Goal: Transaction & Acquisition: Book appointment/travel/reservation

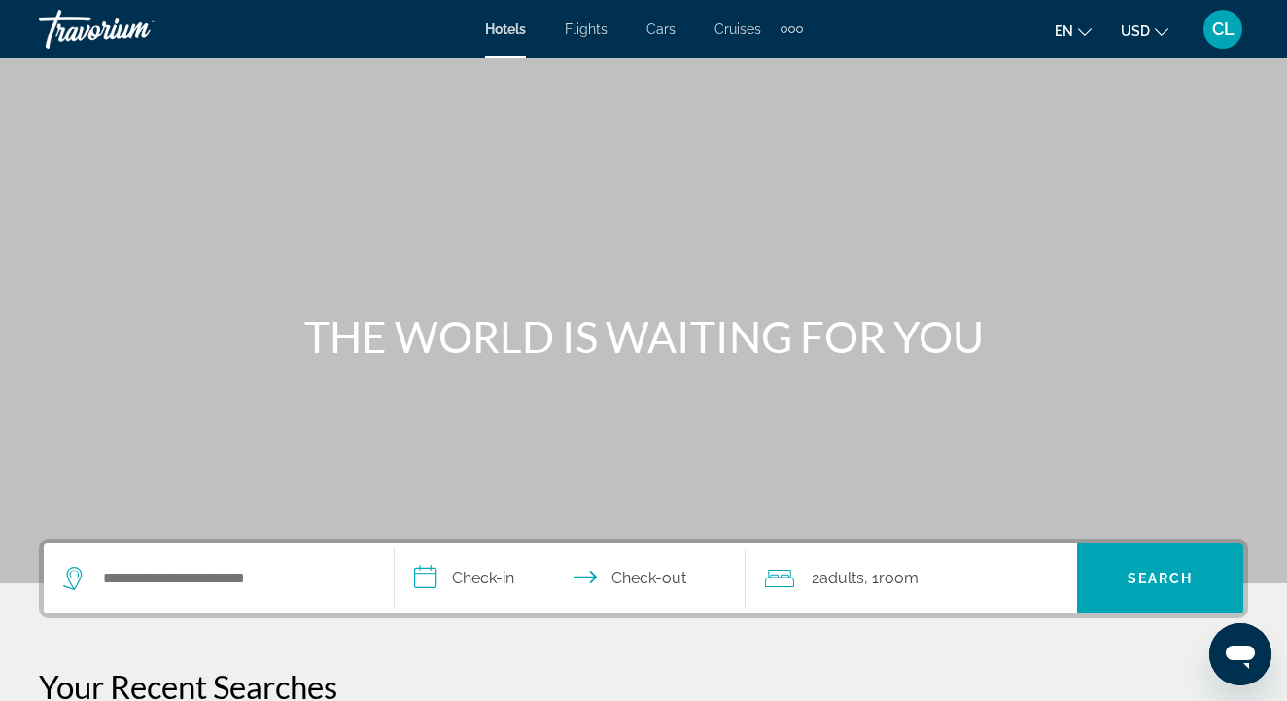
click at [1225, 26] on span "CL" at bounding box center [1224, 28] width 22 height 19
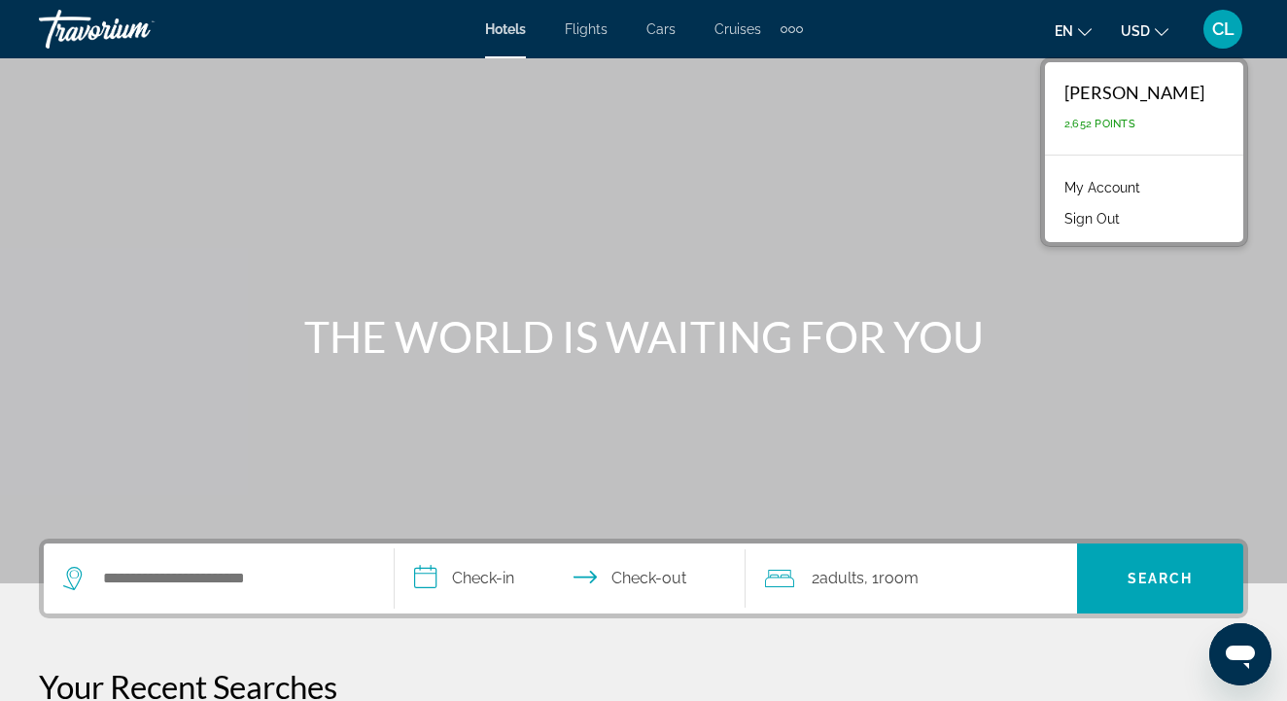
click at [1092, 187] on link "My Account" at bounding box center [1102, 187] width 95 height 25
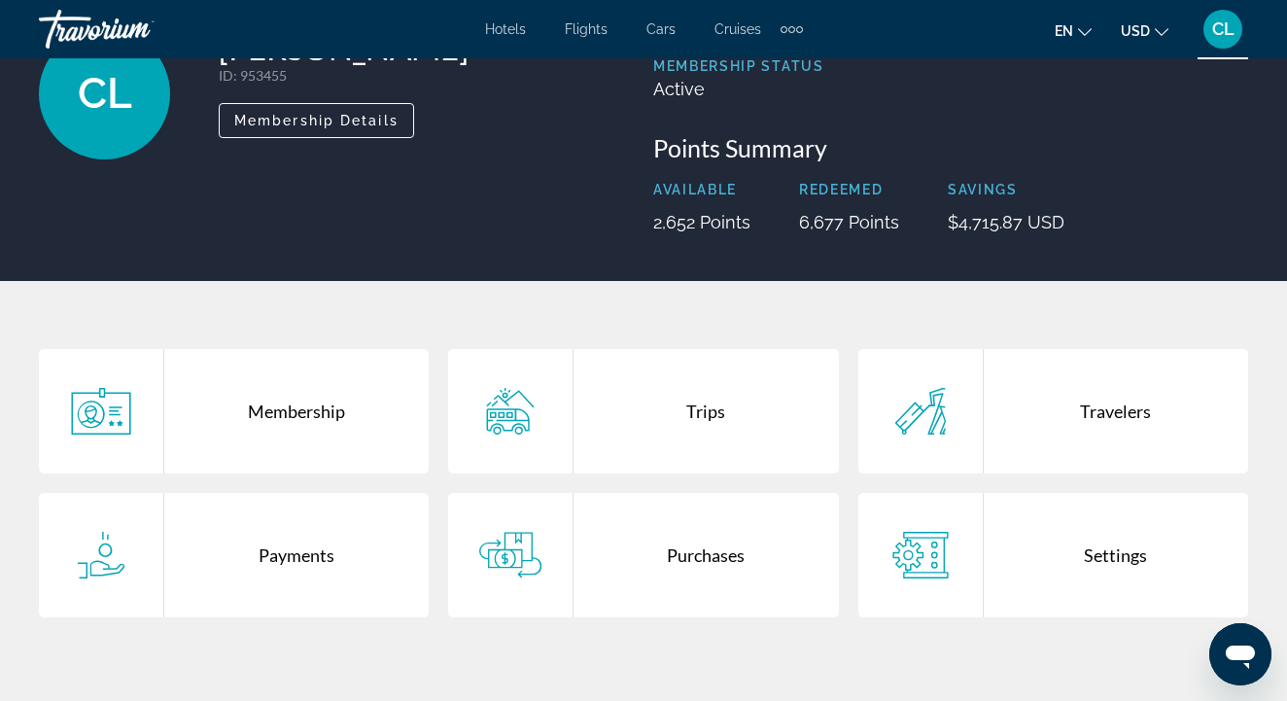
scroll to position [155, 0]
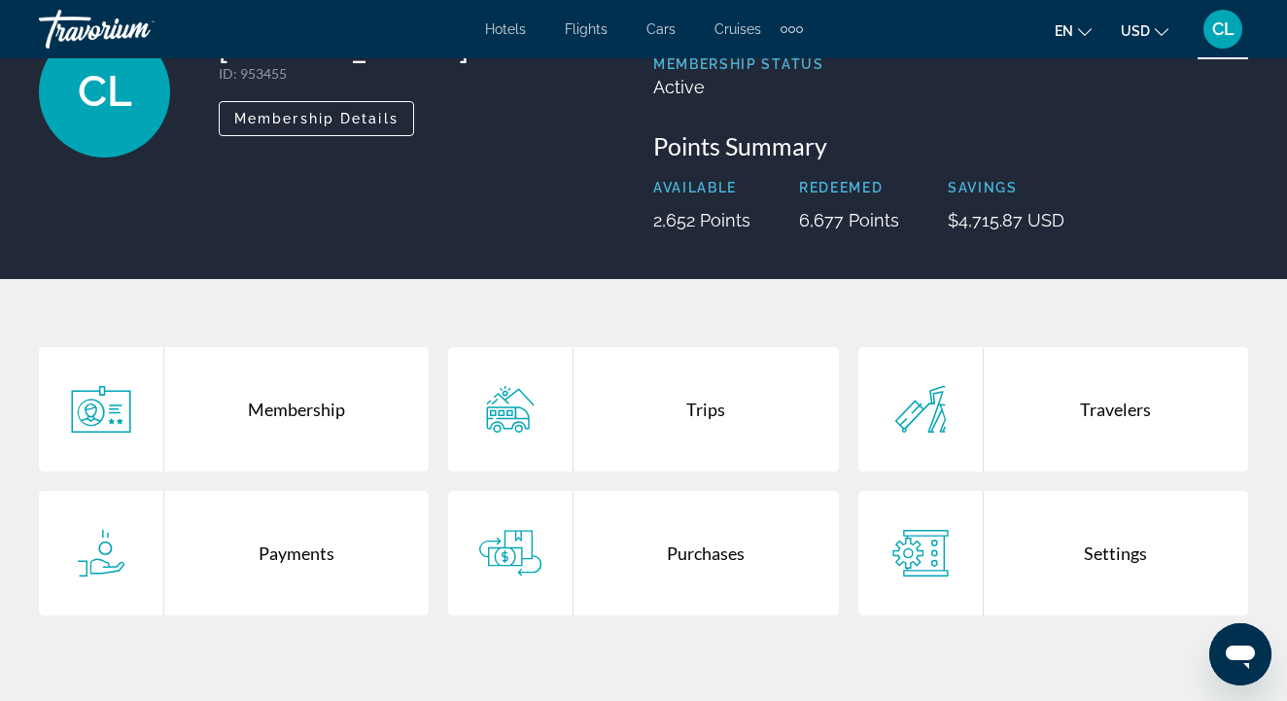
click at [667, 417] on div "Trips" at bounding box center [706, 409] width 264 height 124
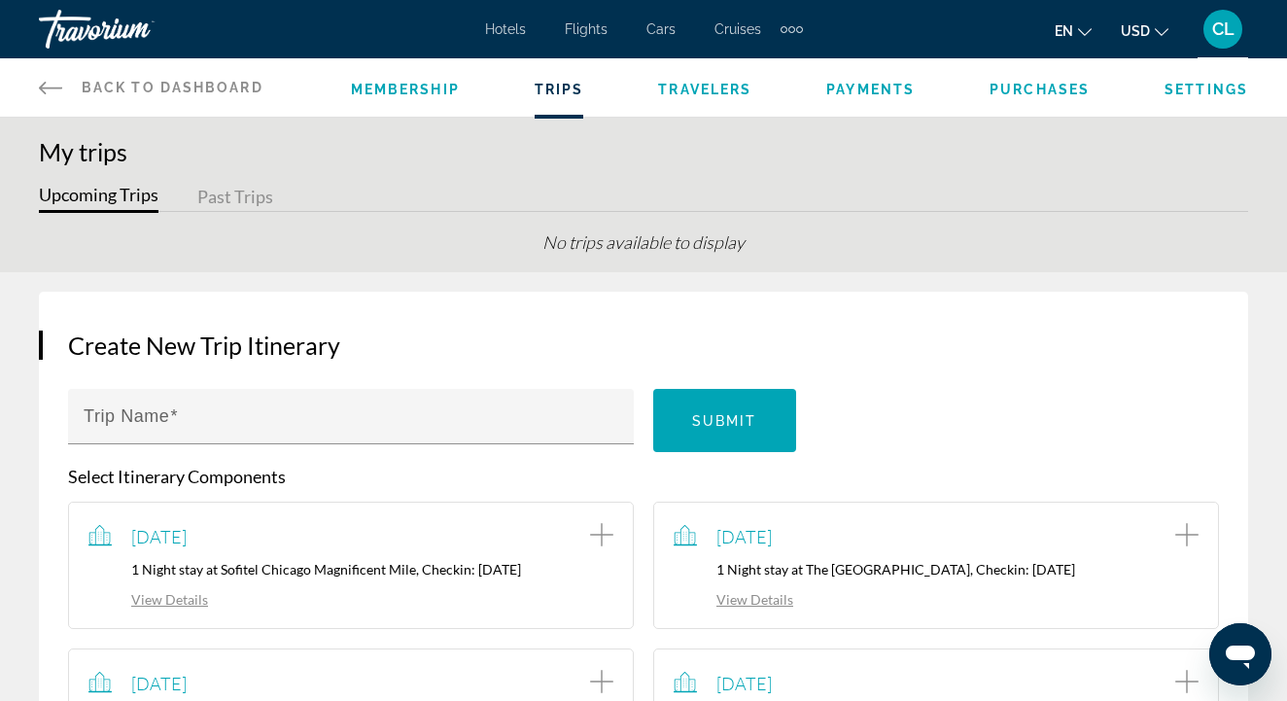
click at [238, 200] on button "Past Trips" at bounding box center [235, 198] width 76 height 30
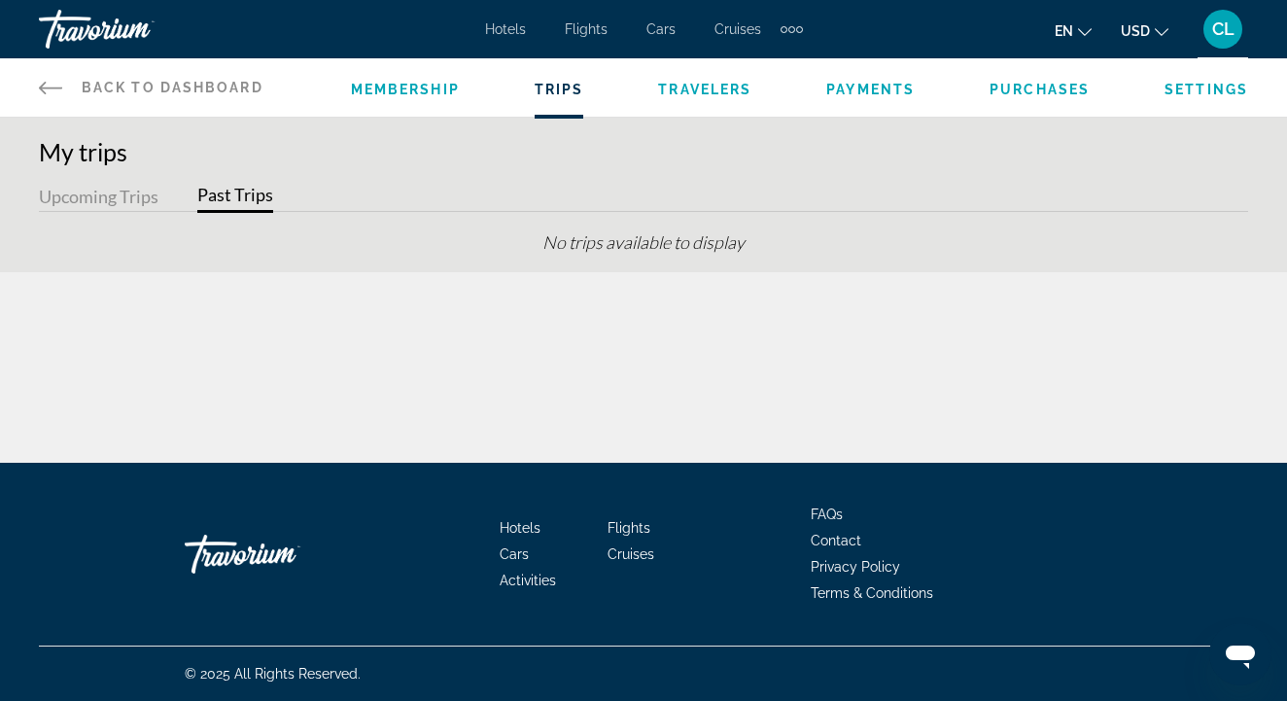
click at [102, 200] on button "Upcoming Trips" at bounding box center [99, 198] width 120 height 30
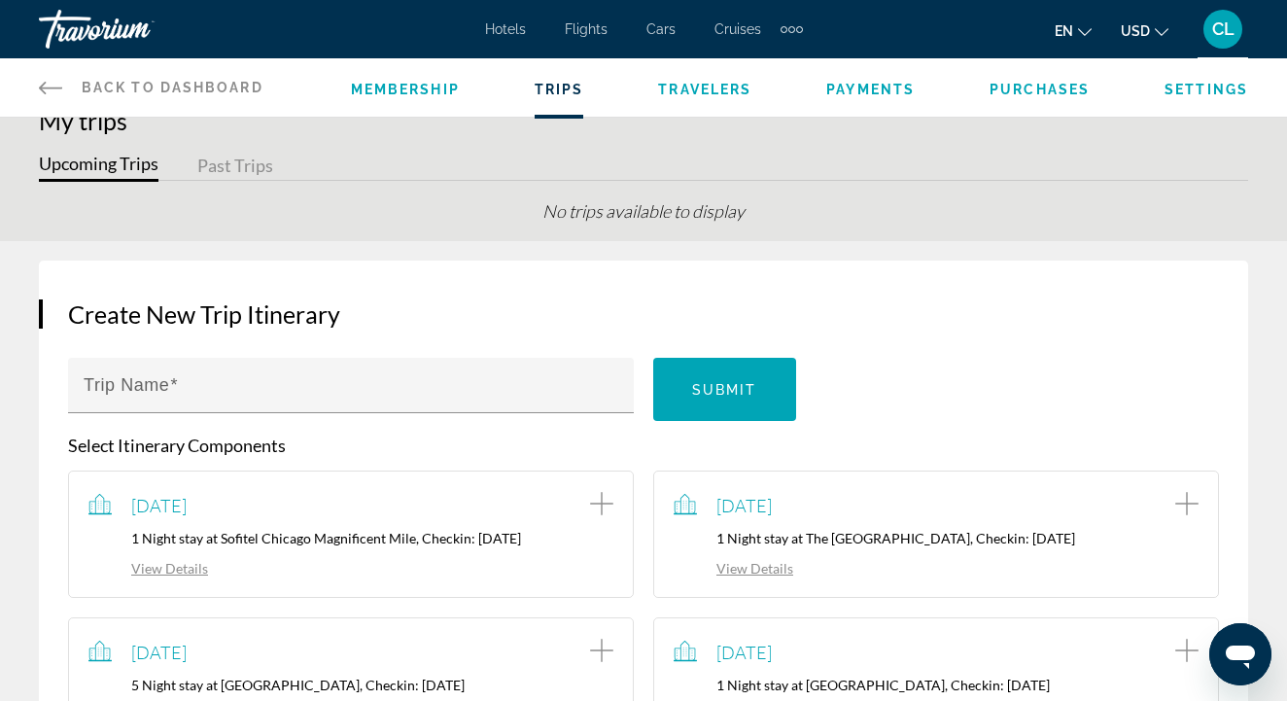
scroll to position [27, 0]
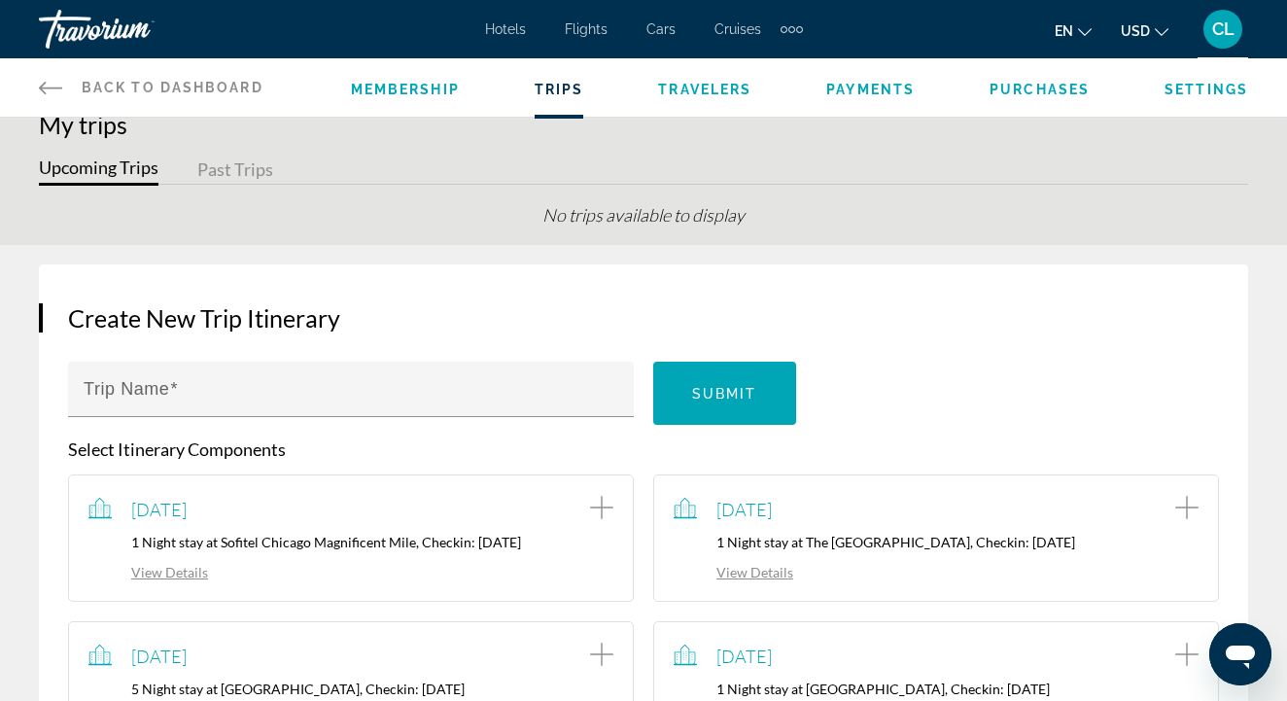
click at [1025, 91] on span "Purchases" at bounding box center [1040, 90] width 100 height 16
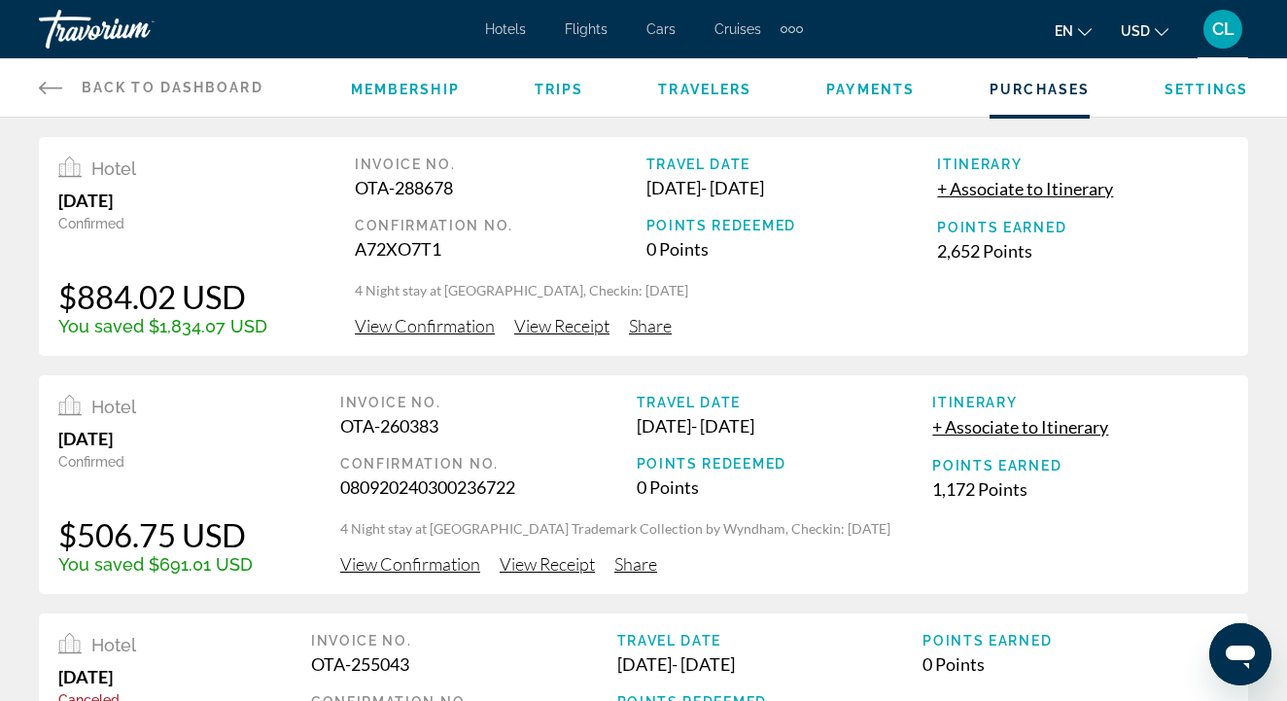
click at [882, 88] on span "Payments" at bounding box center [871, 90] width 88 height 16
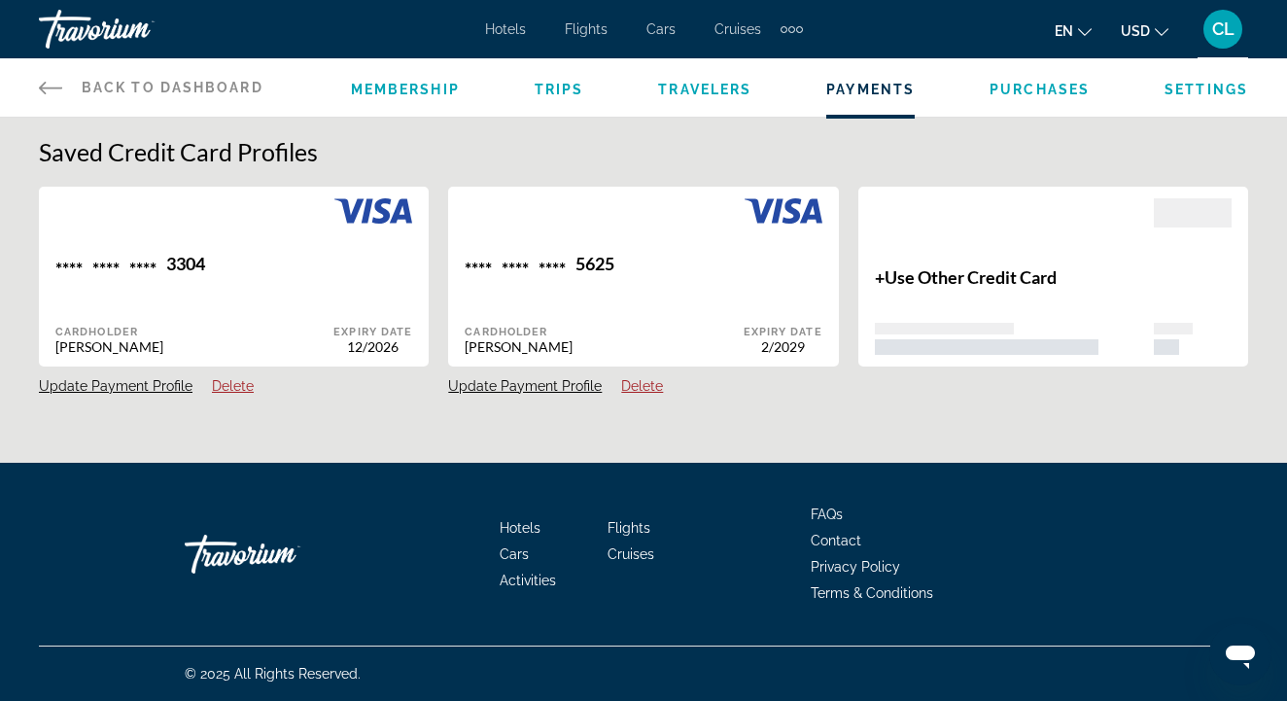
click at [558, 98] on div "Membership Trips Travelers Payments Purchases Settings" at bounding box center [800, 87] width 898 height 58
click at [555, 91] on span "Trips" at bounding box center [560, 90] width 50 height 16
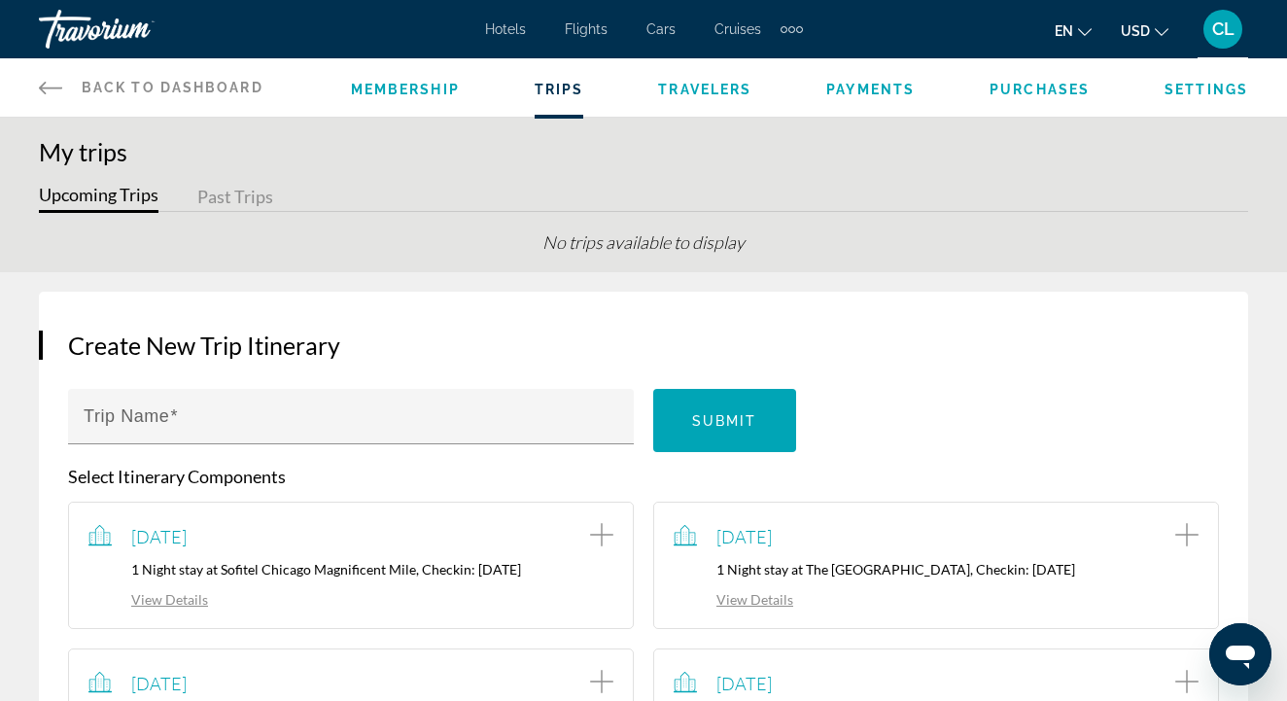
click at [389, 99] on div "Membership Trips Travelers Payments Purchases Settings" at bounding box center [800, 87] width 898 height 58
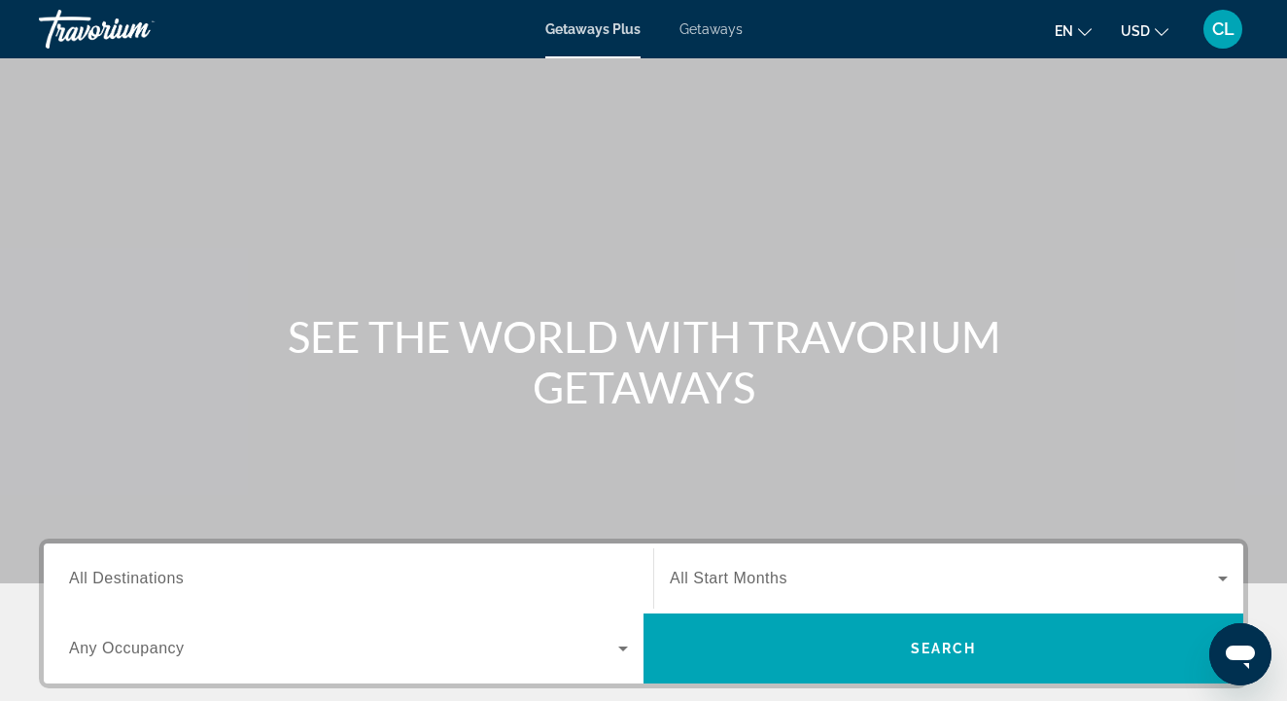
click at [238, 579] on input "Destination All Destinations" at bounding box center [348, 579] width 559 height 23
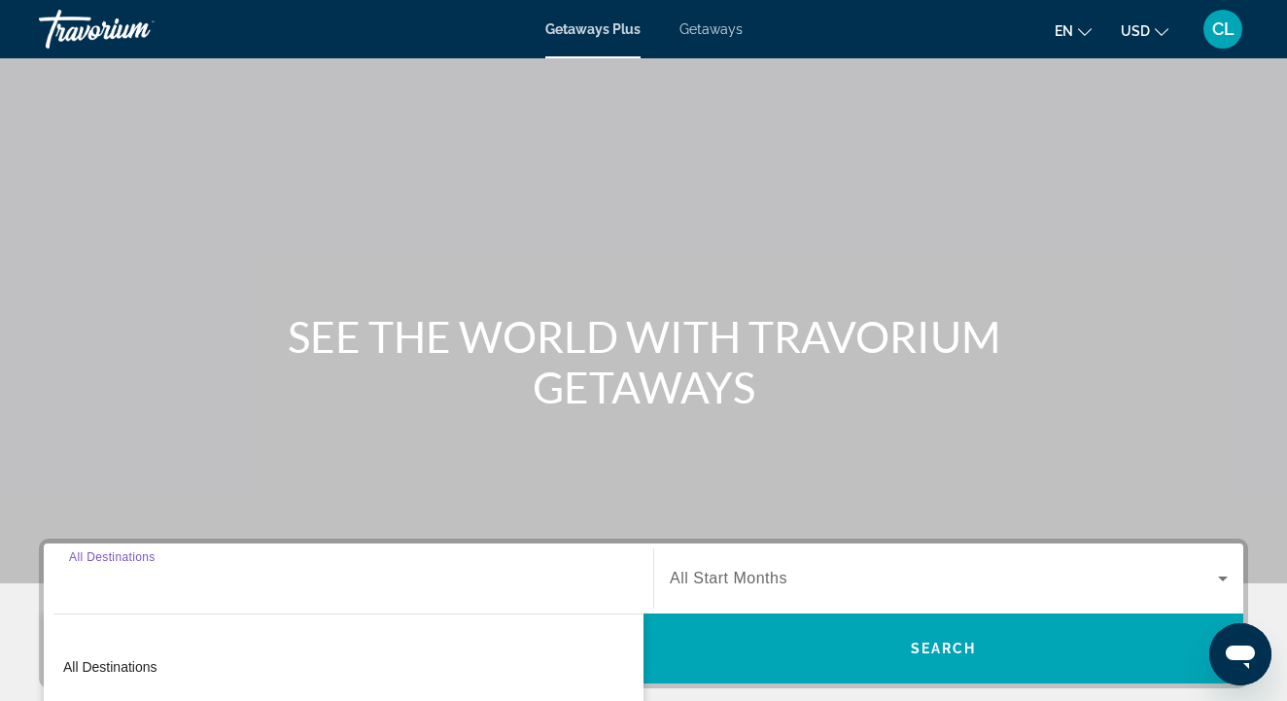
scroll to position [420, 0]
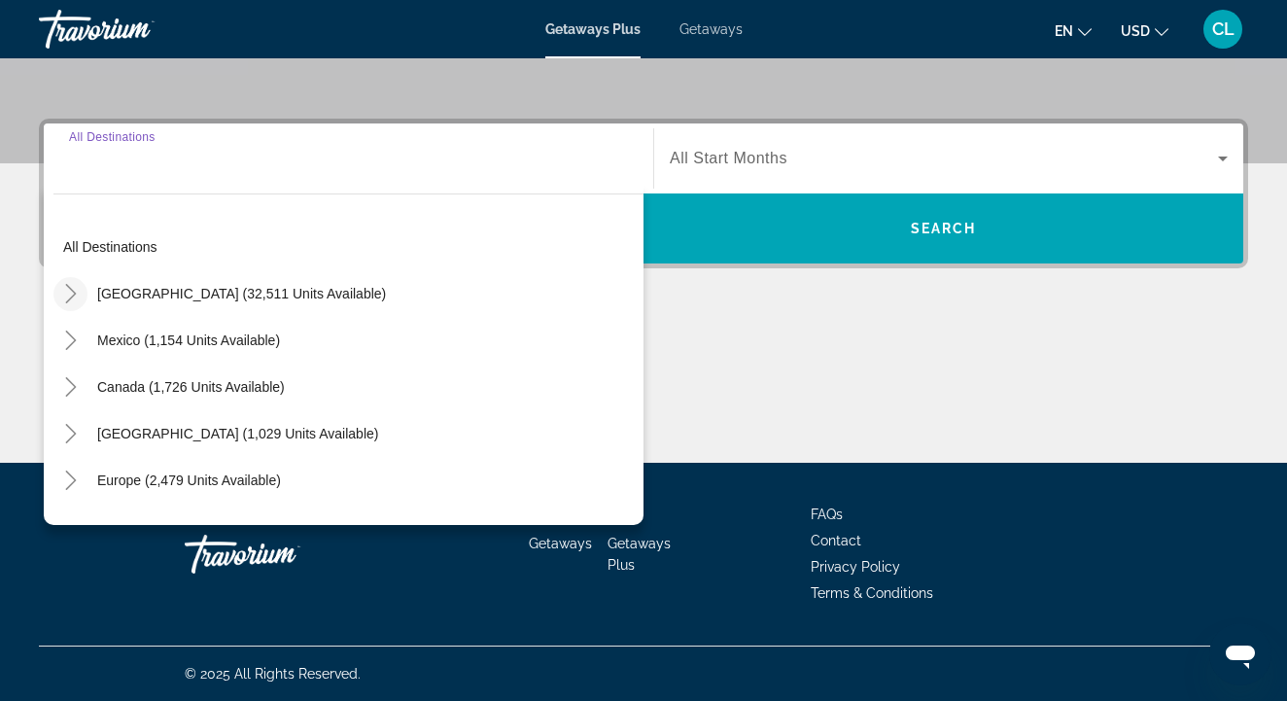
click at [73, 290] on icon "Toggle United States (32,511 units available)" at bounding box center [70, 293] width 19 height 19
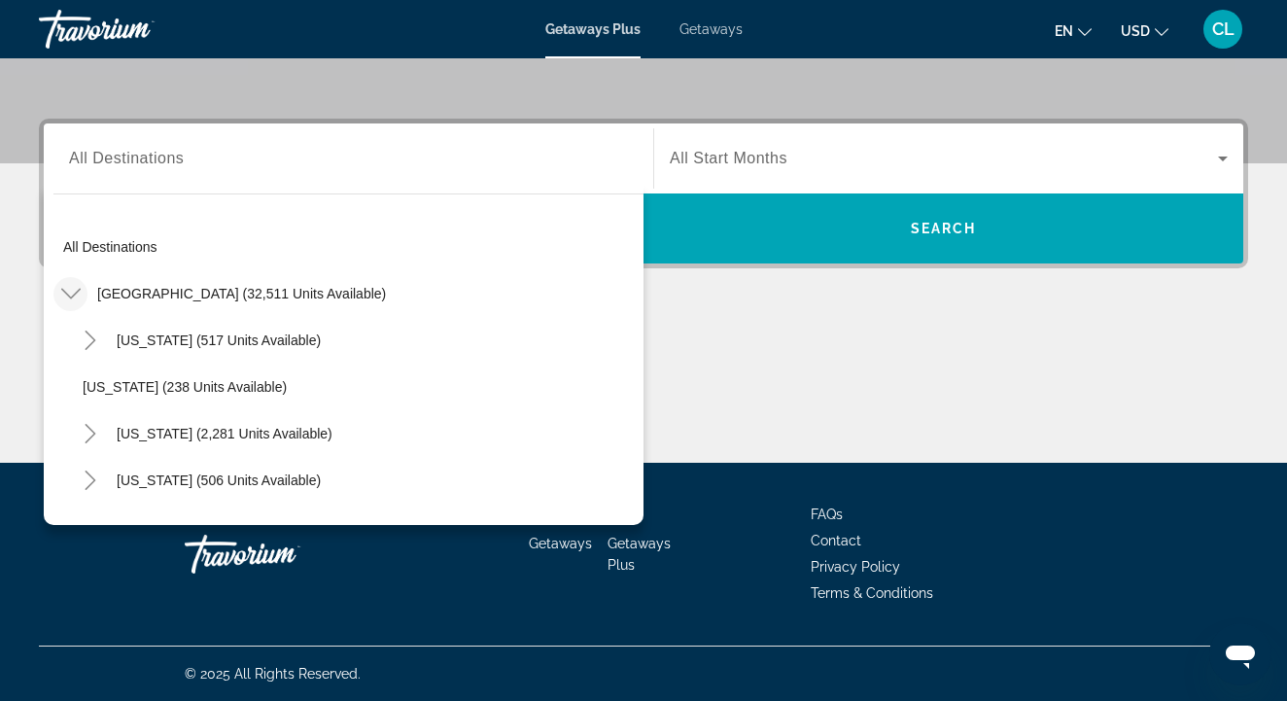
click at [73, 292] on icon "Toggle United States (32,511 units available)" at bounding box center [70, 293] width 19 height 19
click at [80, 287] on icon "Toggle United States (32,511 units available)" at bounding box center [70, 293] width 19 height 19
click at [206, 300] on span "United States (32,511 units available)" at bounding box center [241, 294] width 289 height 16
type input "**********"
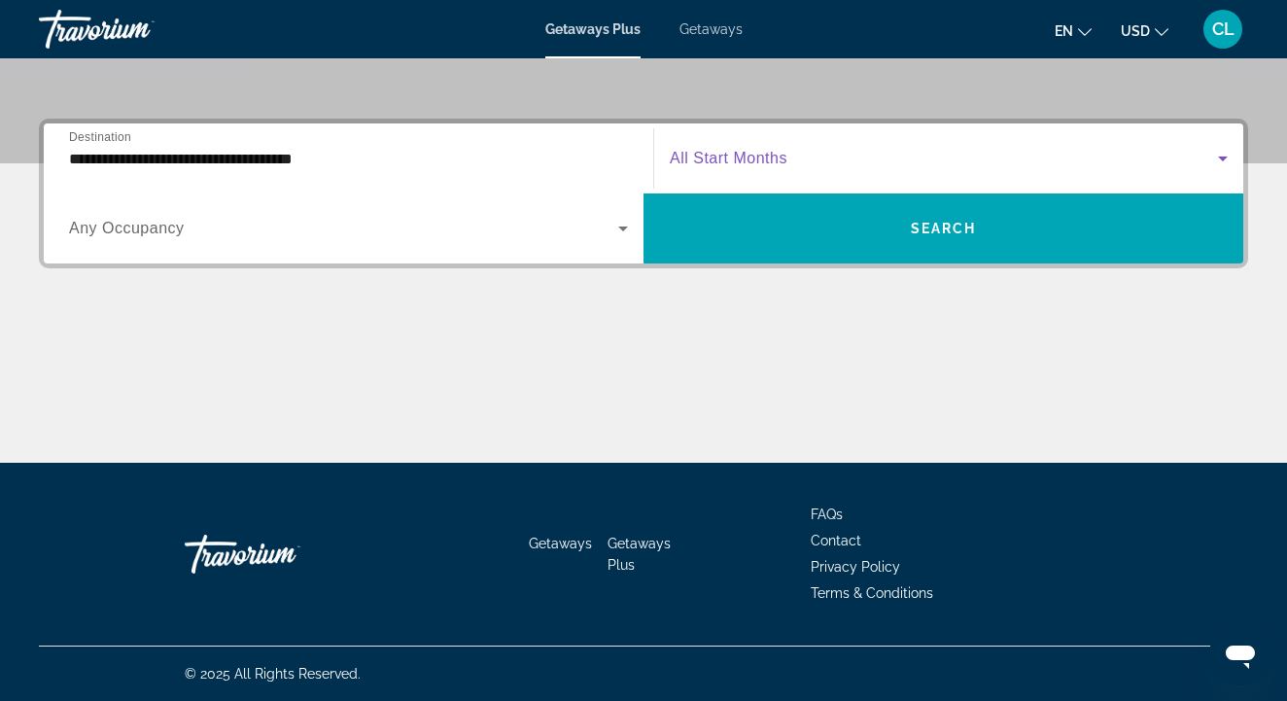
click at [755, 168] on span "Search widget" at bounding box center [944, 158] width 548 height 23
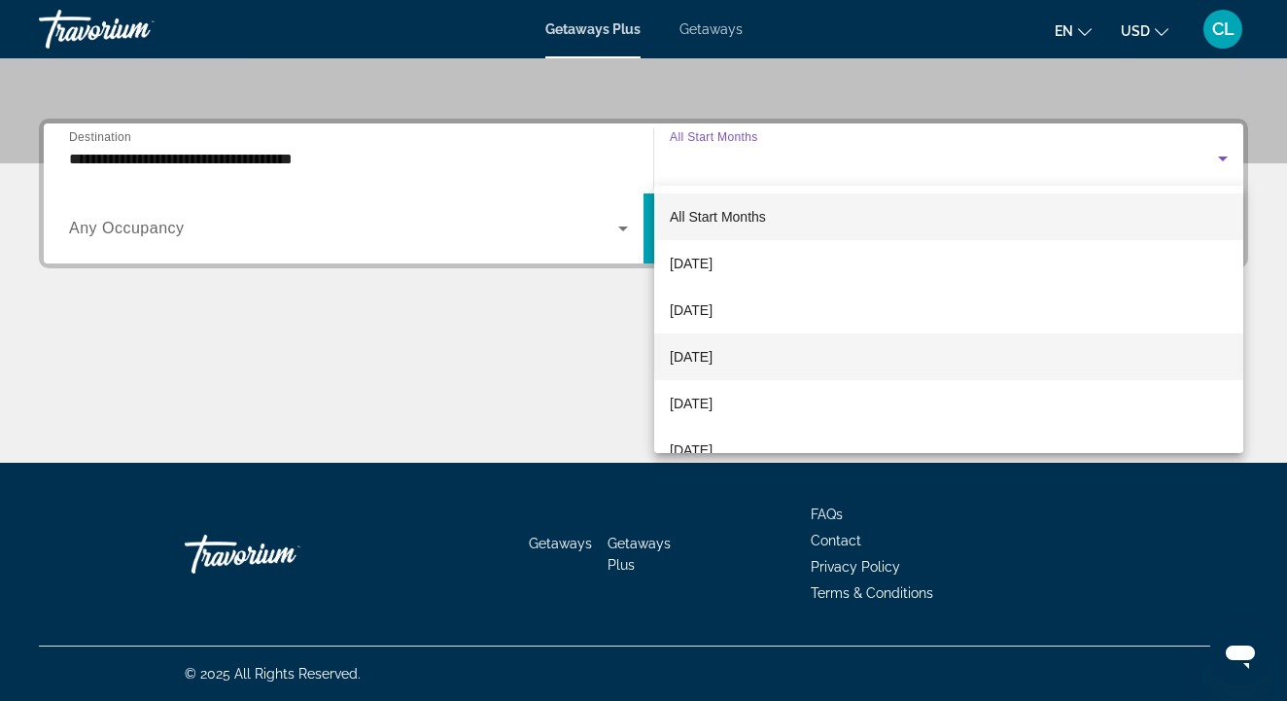
click at [712, 350] on span "November 2025" at bounding box center [691, 356] width 43 height 23
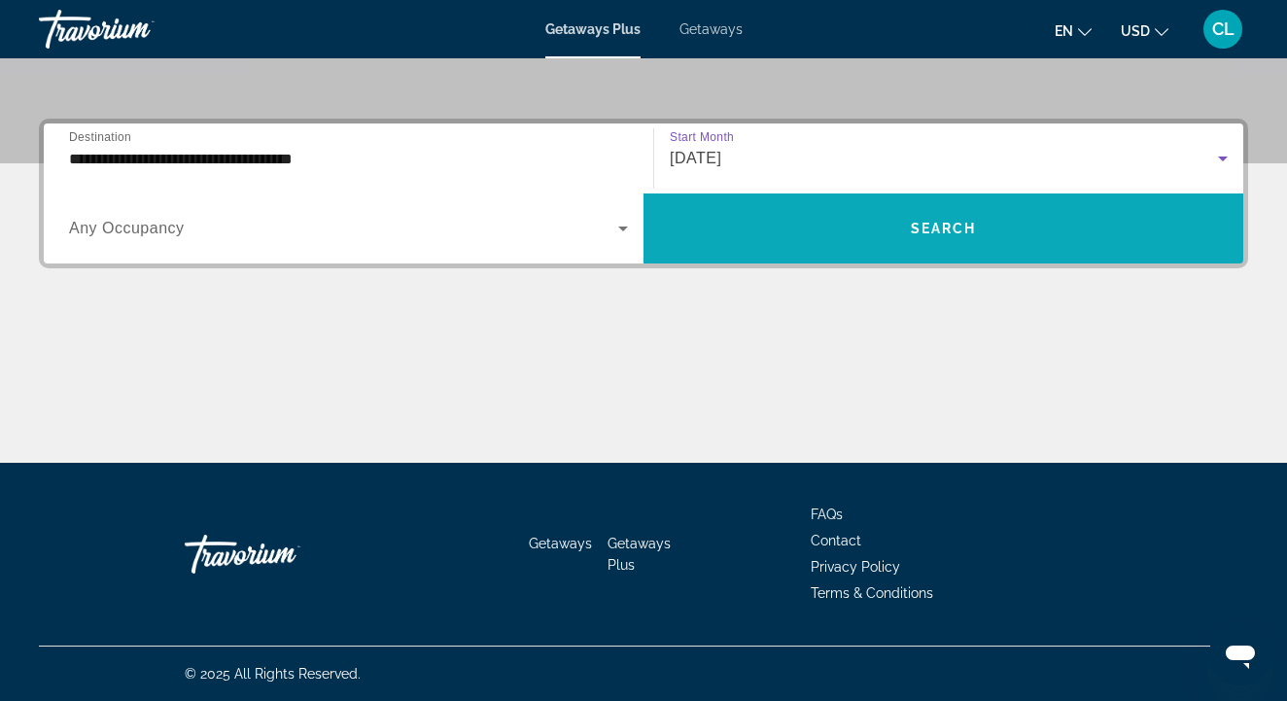
click at [902, 221] on span "Search widget" at bounding box center [944, 228] width 600 height 47
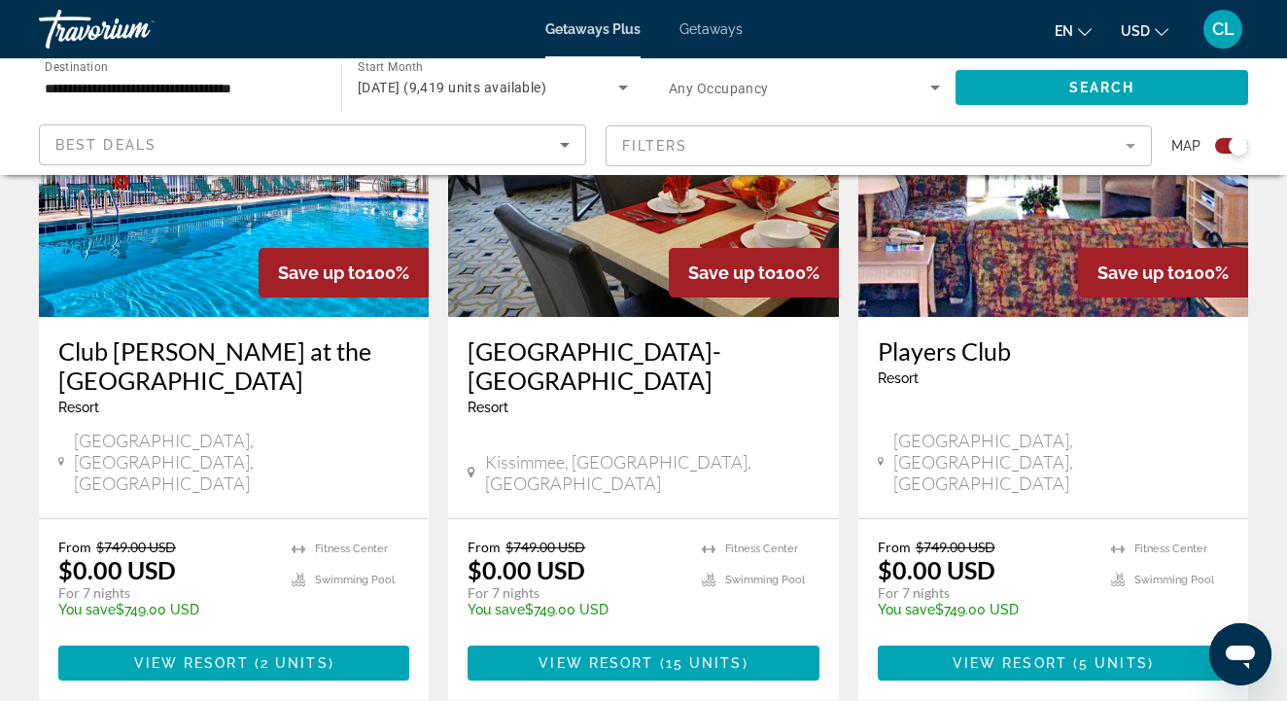
scroll to position [1615, 0]
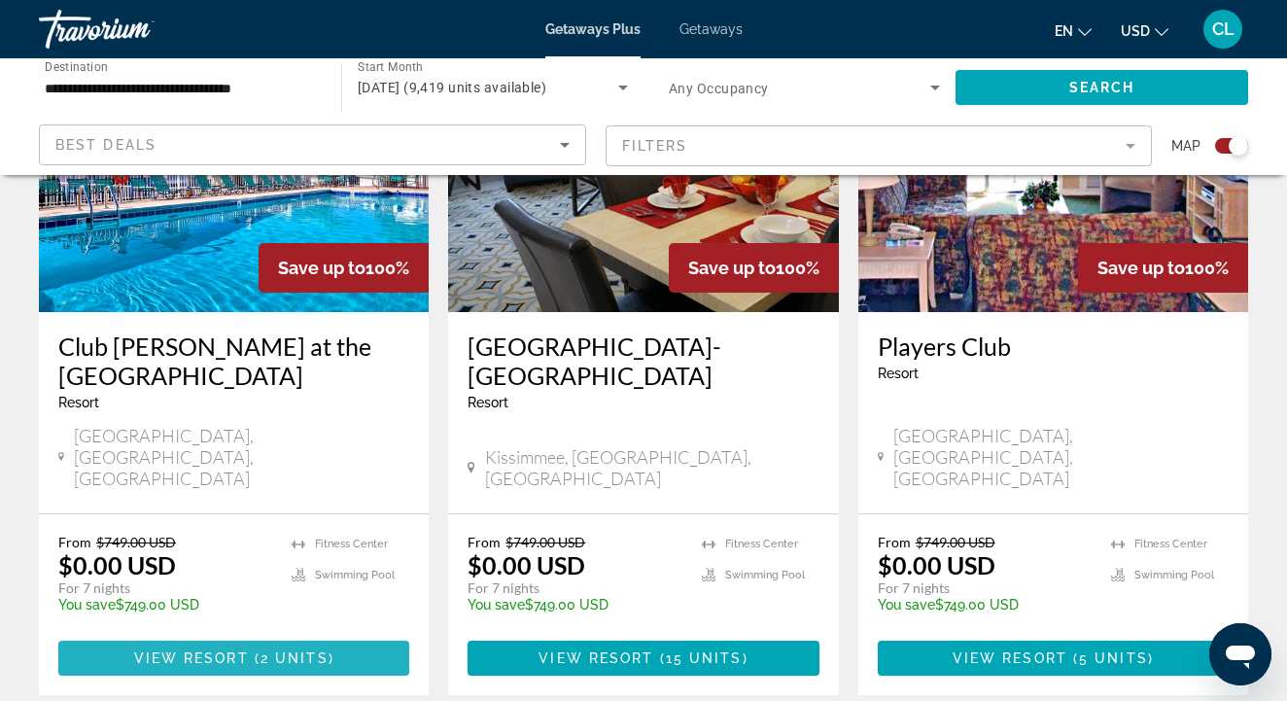
click at [270, 651] on span "2 units" at bounding box center [295, 659] width 68 height 16
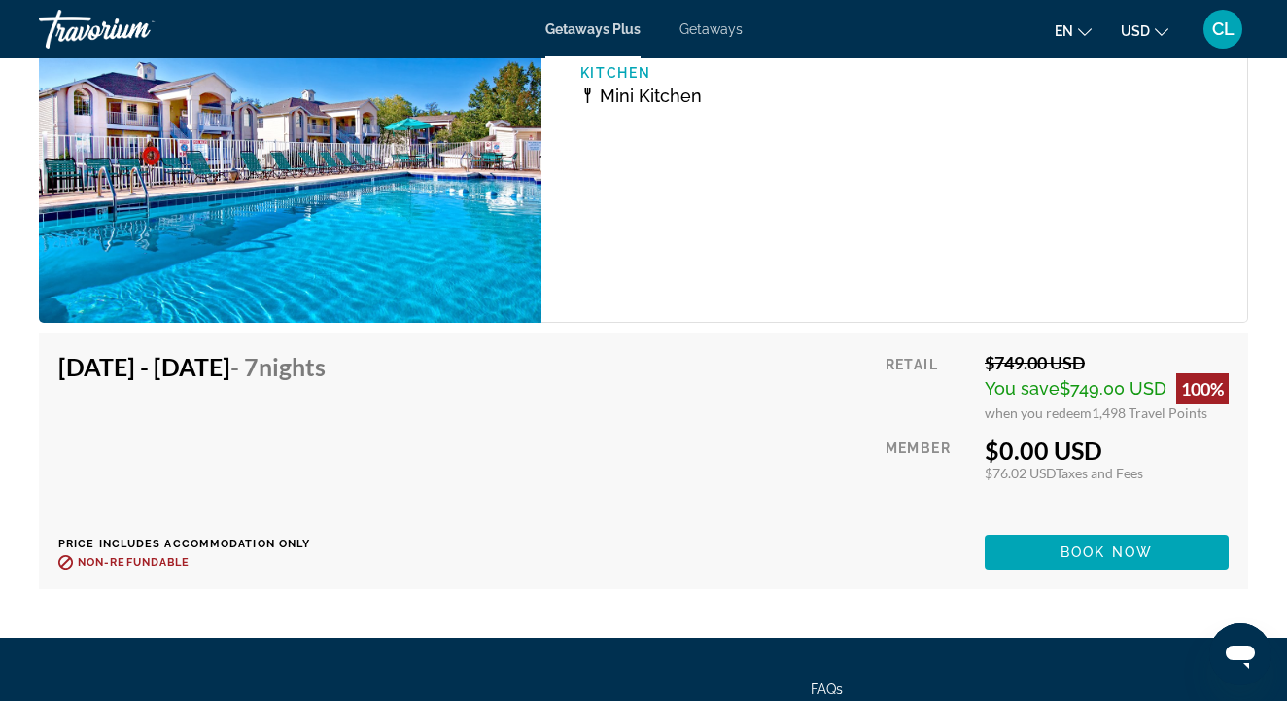
scroll to position [4225, 0]
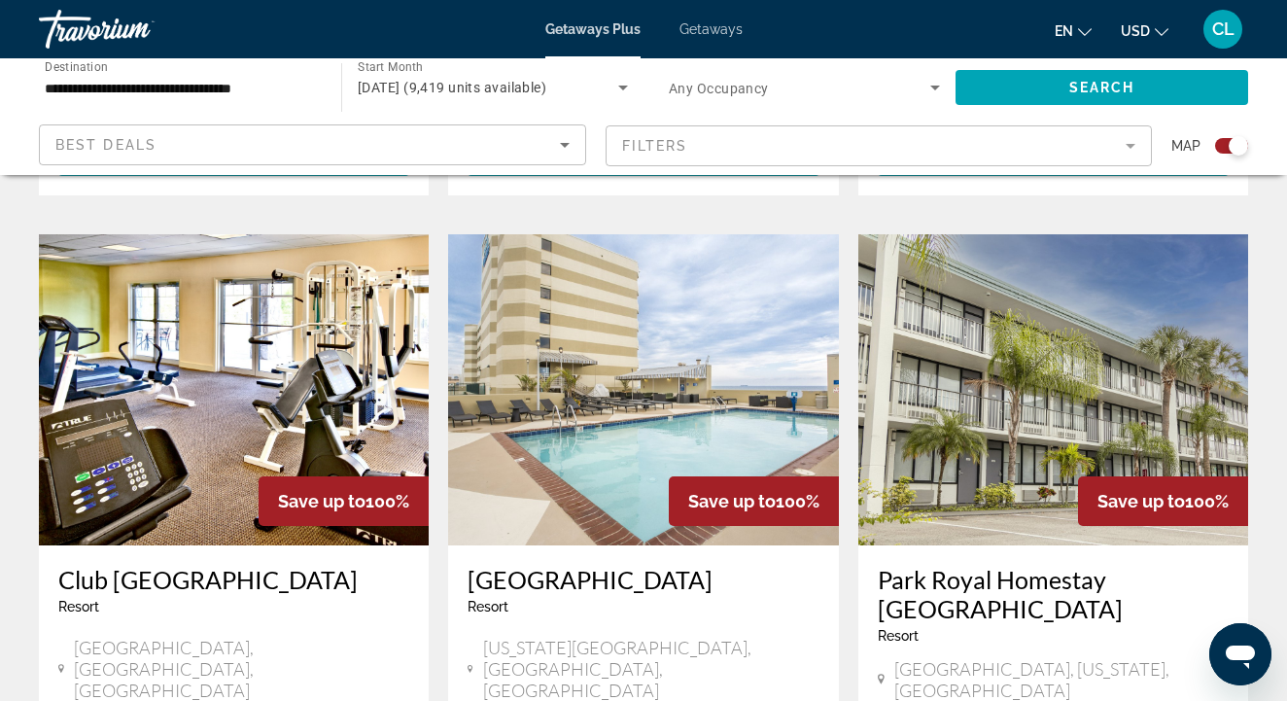
scroll to position [2119, 0]
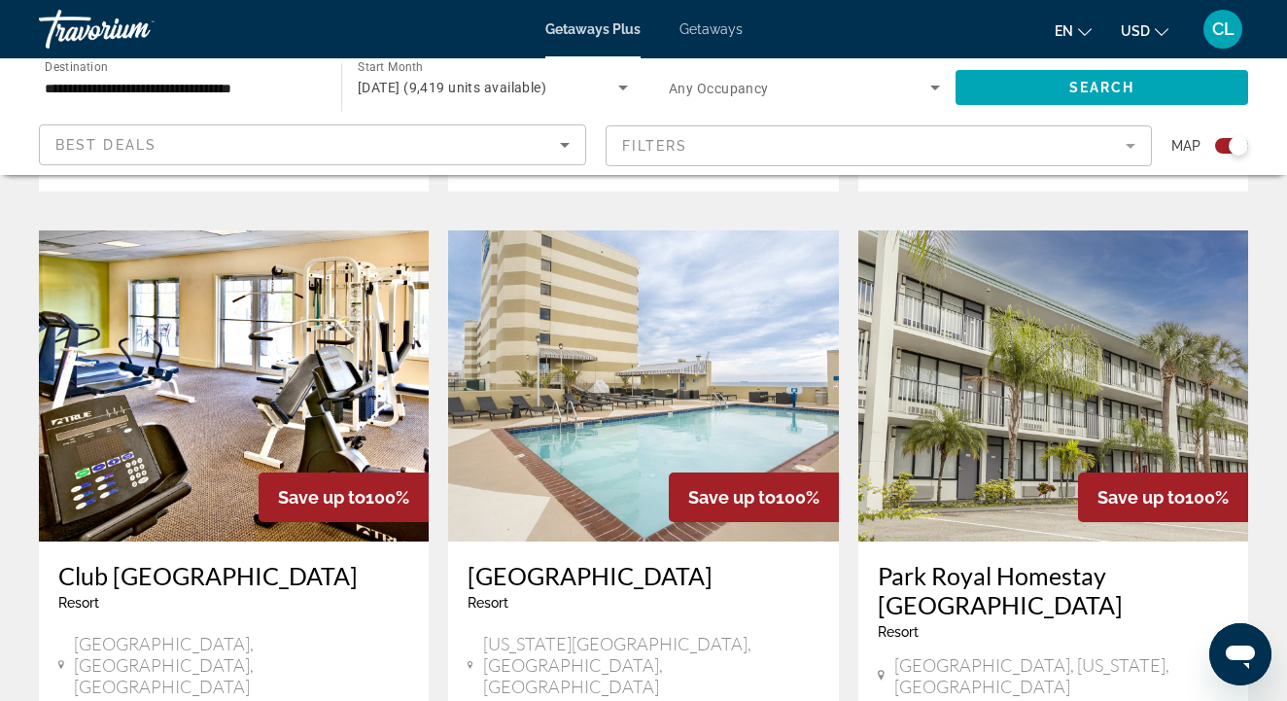
click at [141, 561] on div "Club Wyndham Mountain Vista Resort - This is an adults only resort" at bounding box center [233, 593] width 351 height 64
click at [204, 561] on div "Club Wyndham Mountain Vista Resort - This is an adults only resort" at bounding box center [233, 593] width 351 height 64
click at [206, 561] on h3 "Club Wyndham Mountain Vista" at bounding box center [233, 575] width 351 height 29
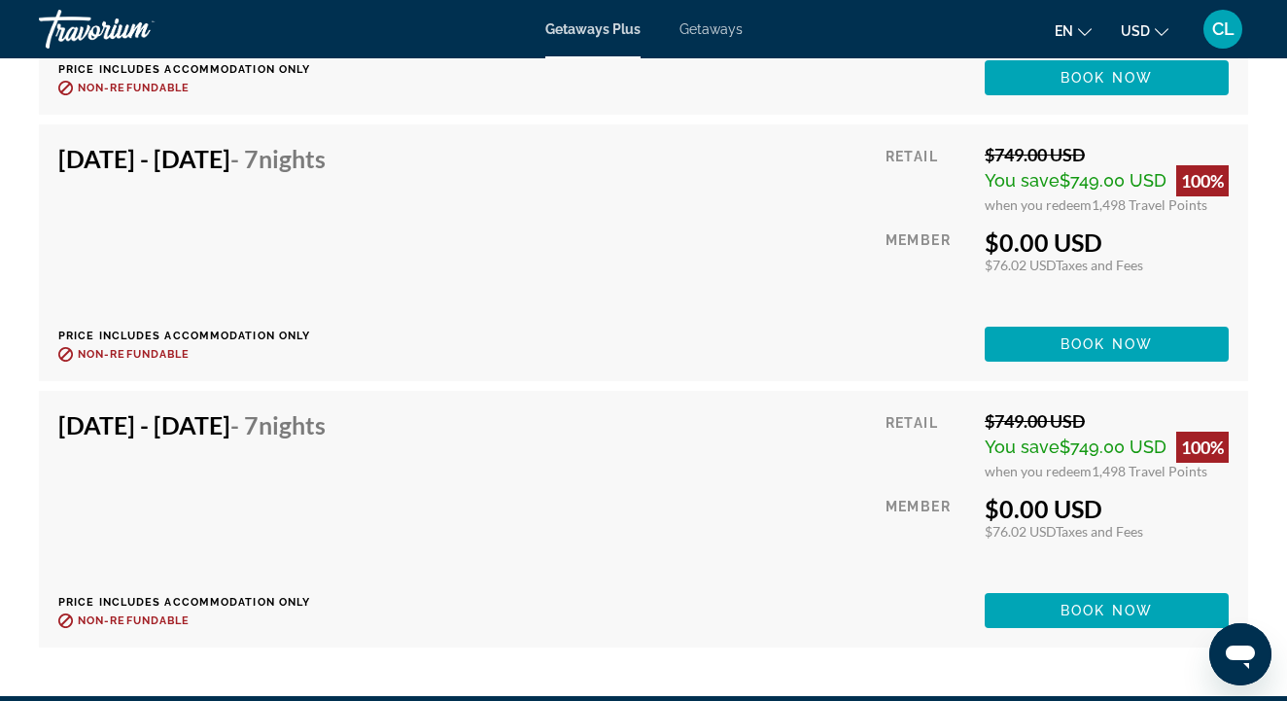
scroll to position [4978, 0]
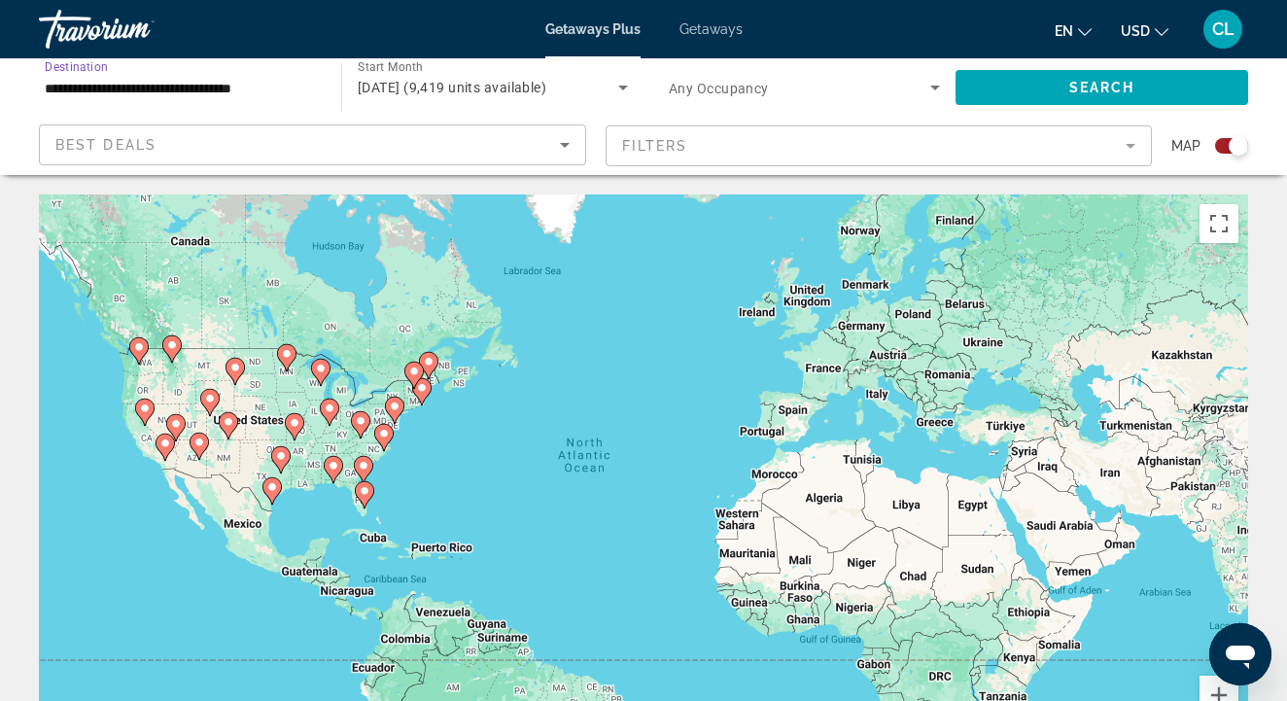
click at [160, 88] on input "**********" at bounding box center [180, 88] width 271 height 23
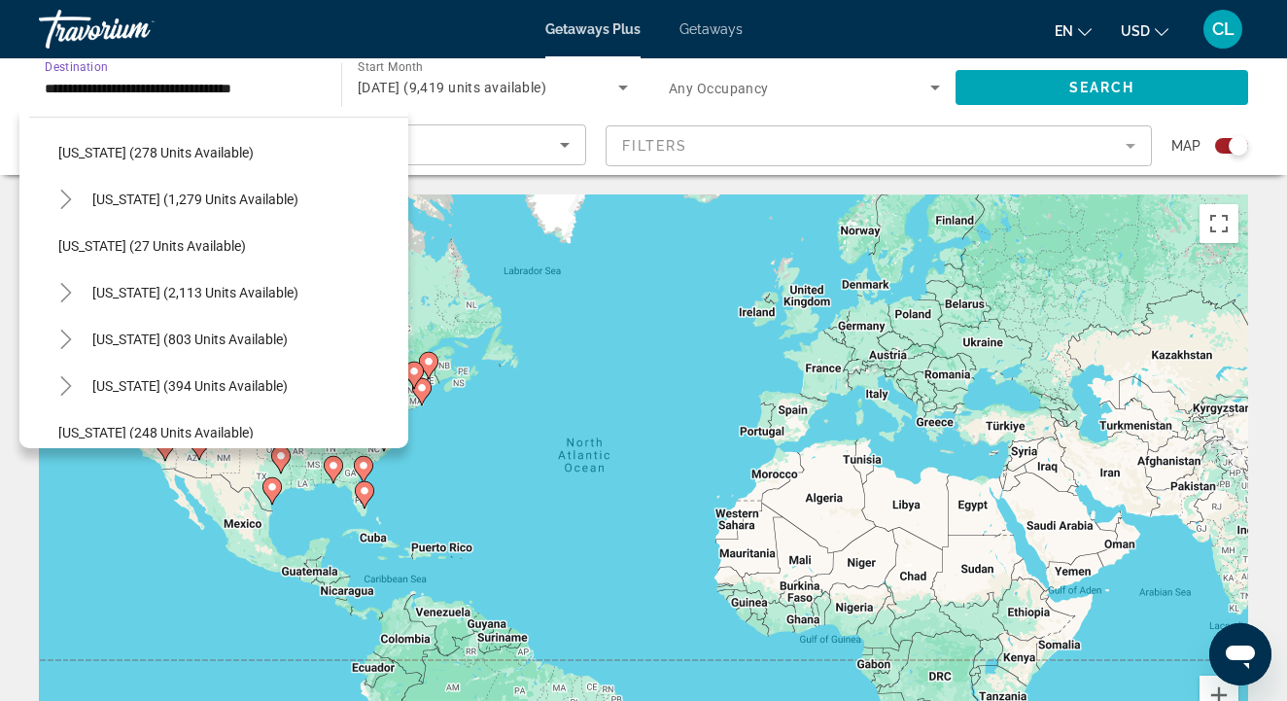
scroll to position [1341, 0]
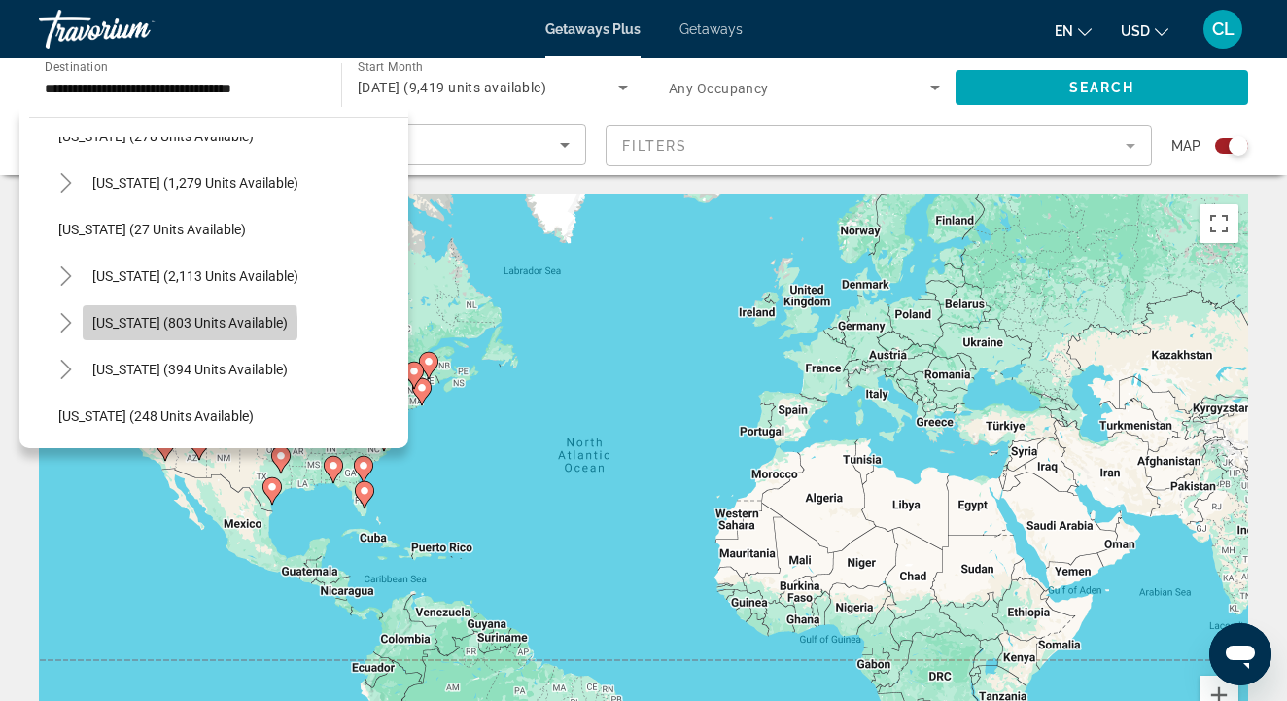
click at [181, 332] on span "Search widget" at bounding box center [190, 322] width 215 height 47
type input "**********"
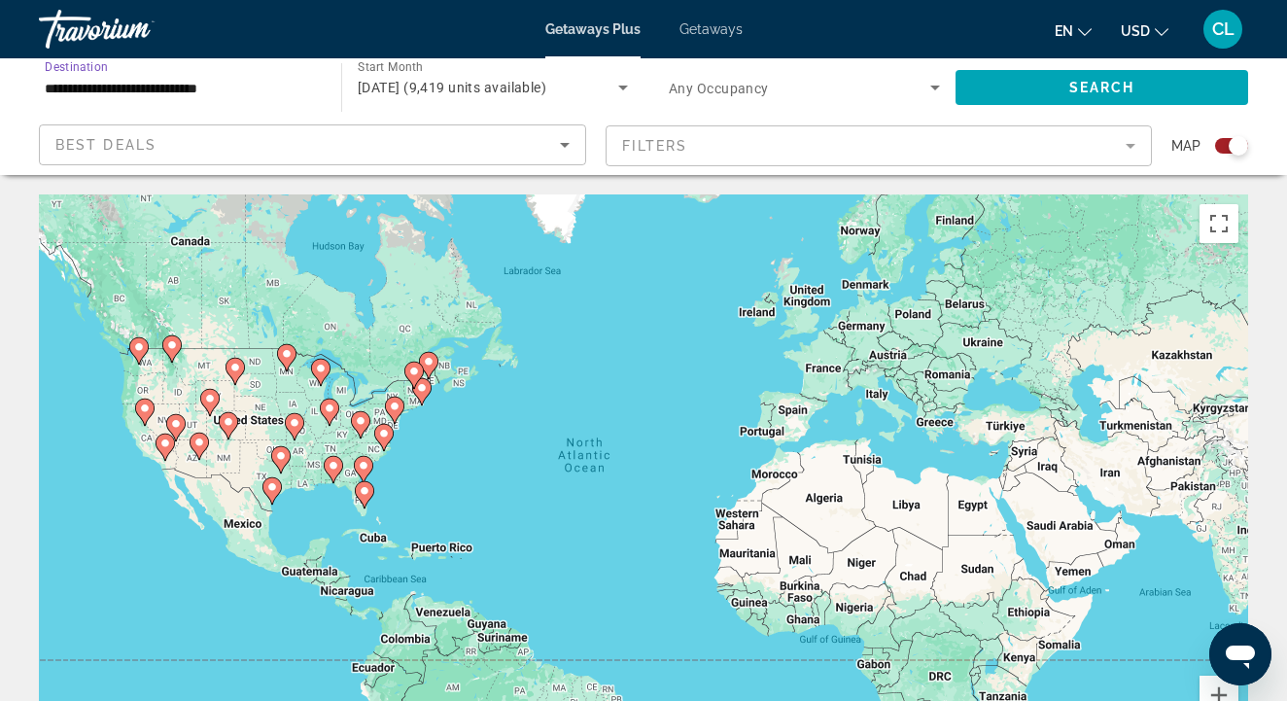
scroll to position [0, 0]
click at [1144, 88] on span "Search widget" at bounding box center [1102, 87] width 293 height 47
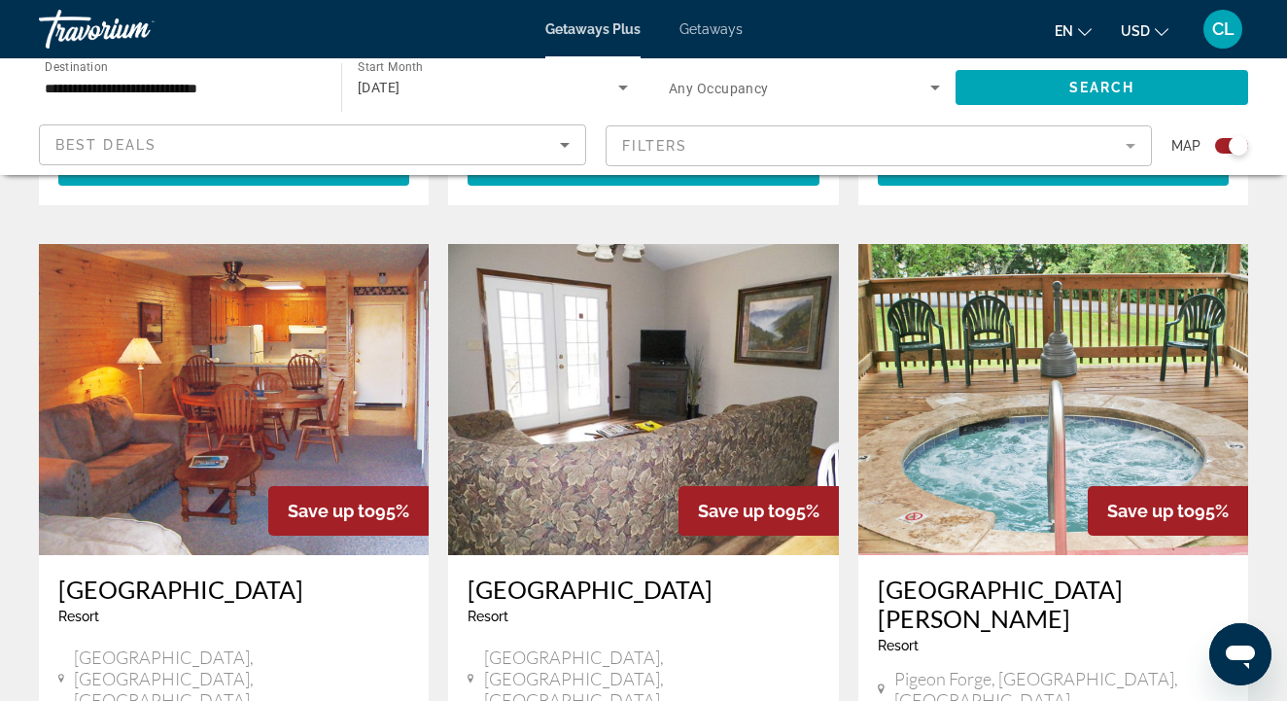
scroll to position [1344, 0]
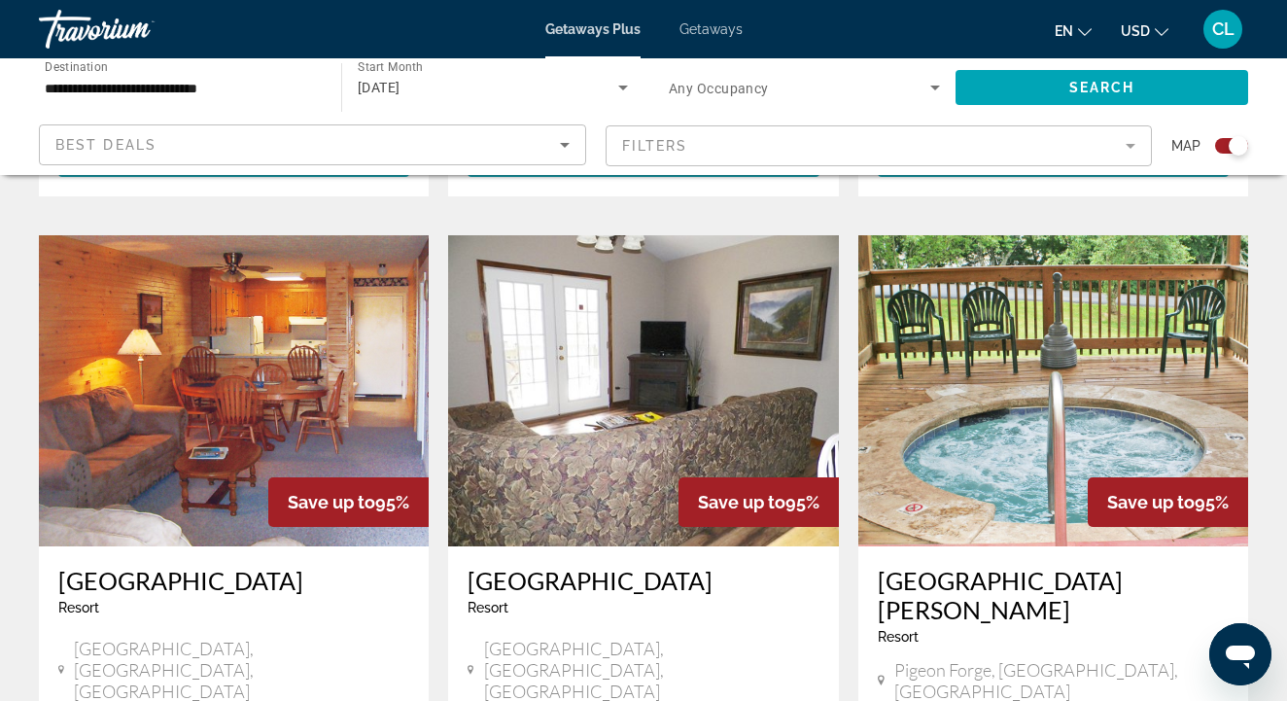
click at [192, 364] on img "Main content" at bounding box center [234, 390] width 390 height 311
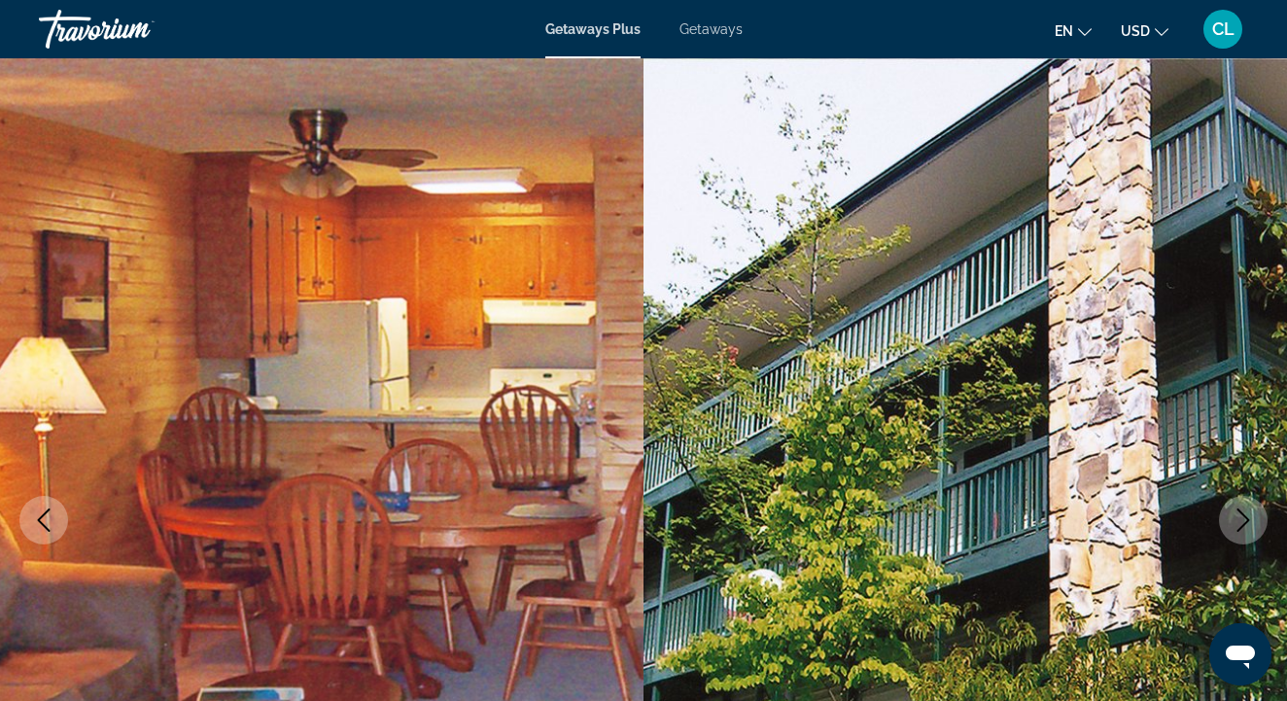
scroll to position [2726, 0]
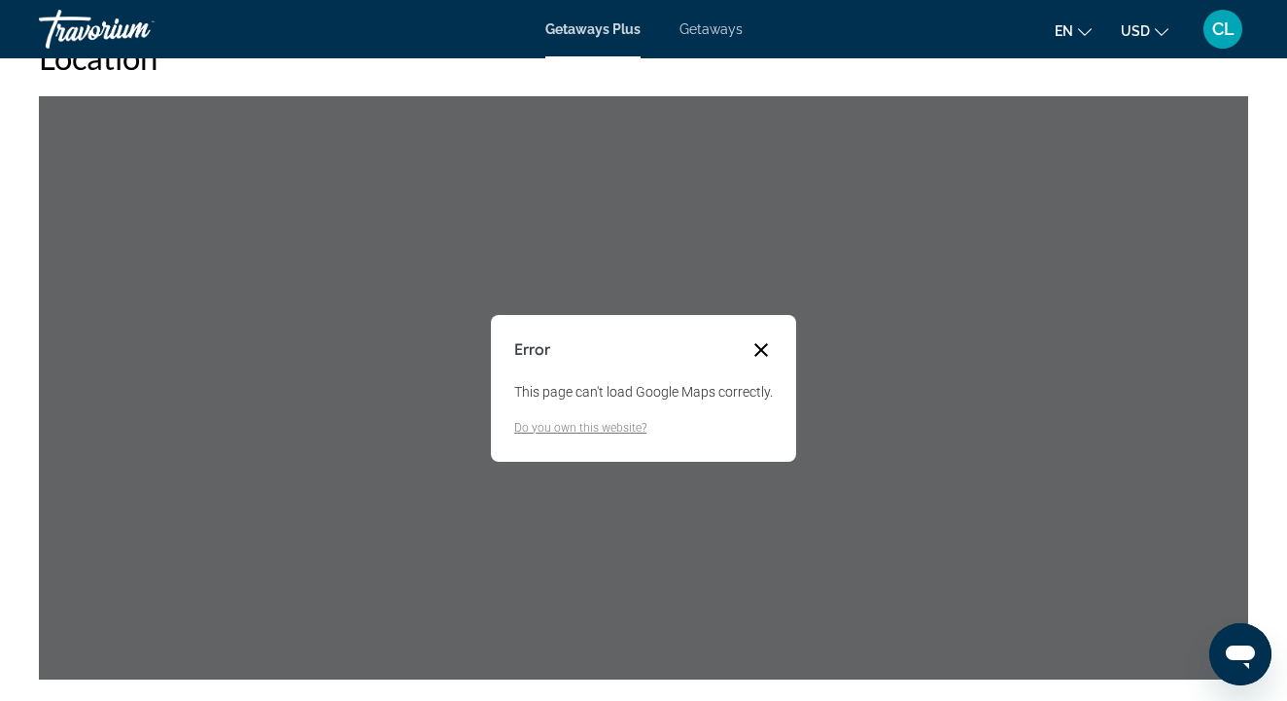
click at [763, 349] on button "Close dialog" at bounding box center [761, 349] width 23 height 23
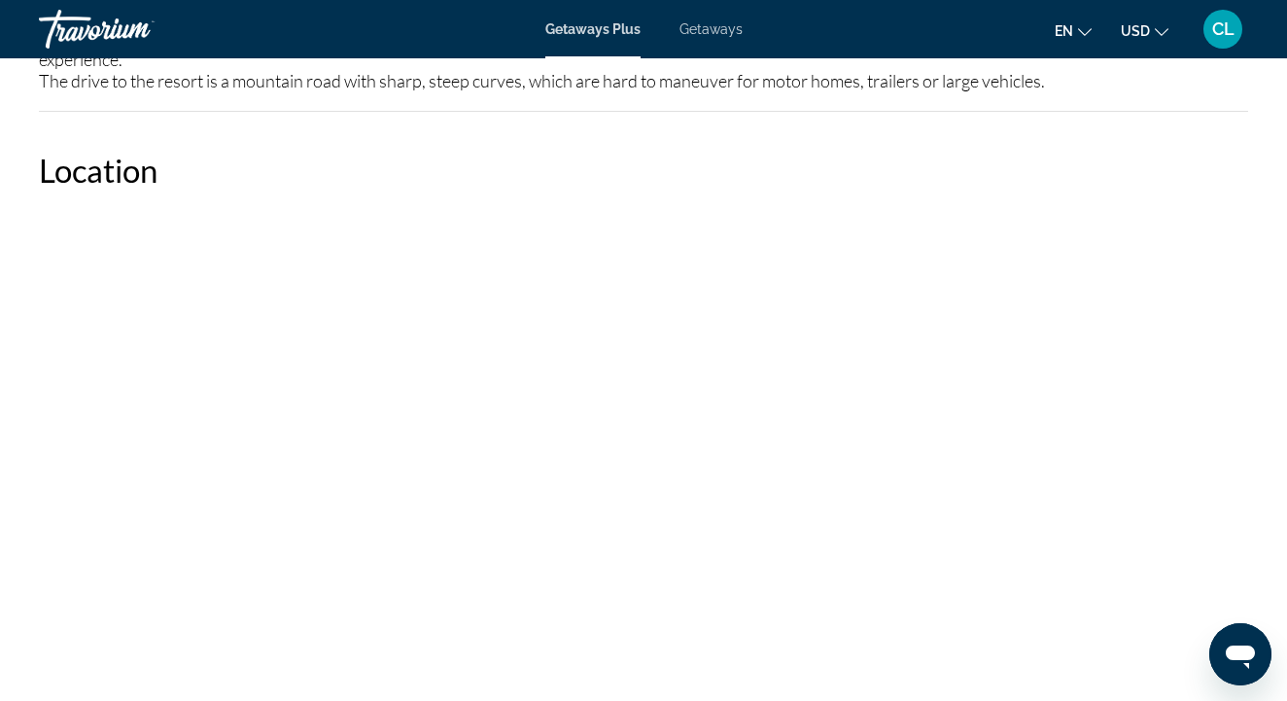
scroll to position [2521, 0]
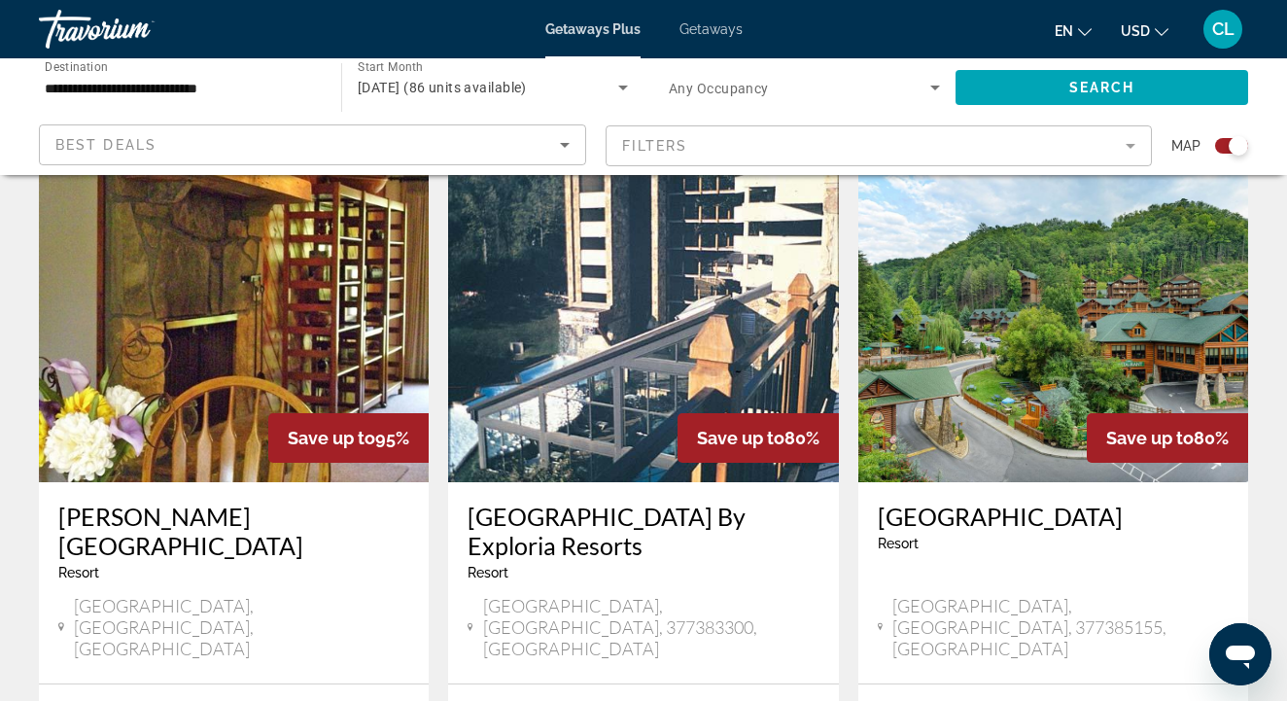
scroll to position [2155, 0]
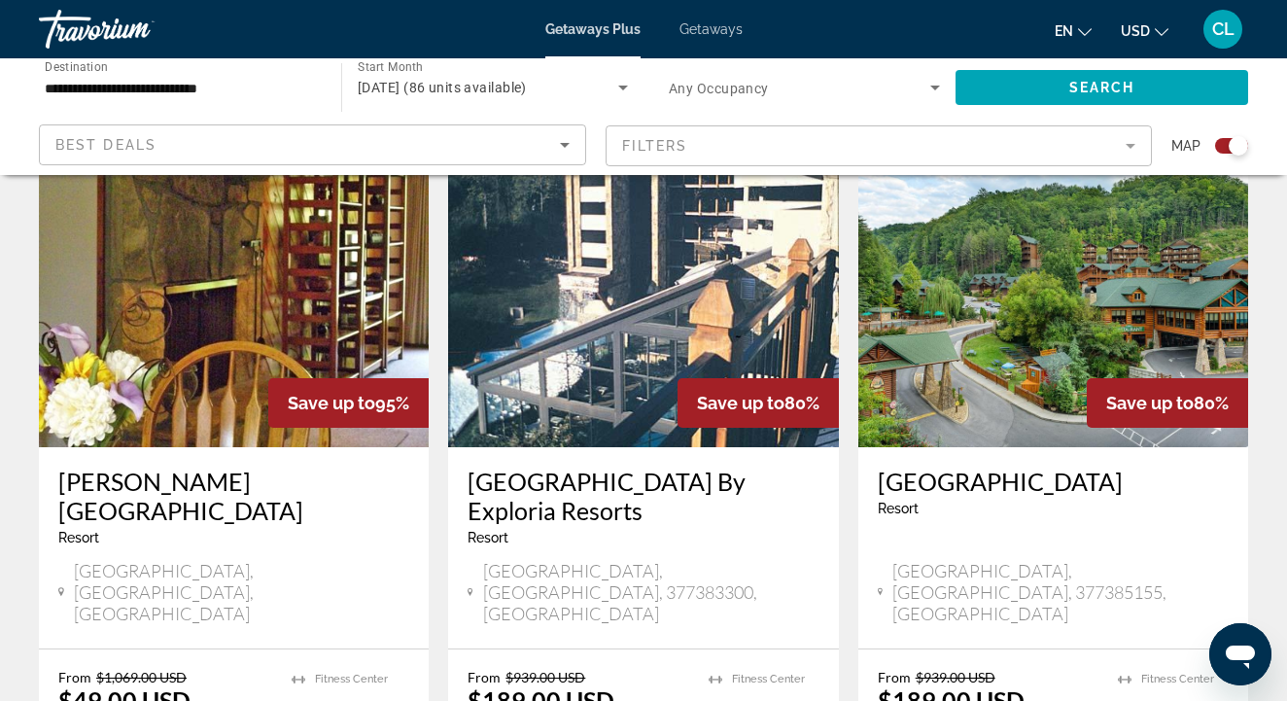
click at [1014, 291] on img "Main content" at bounding box center [1054, 291] width 390 height 311
